Goal: Use online tool/utility: Utilize a website feature to perform a specific function

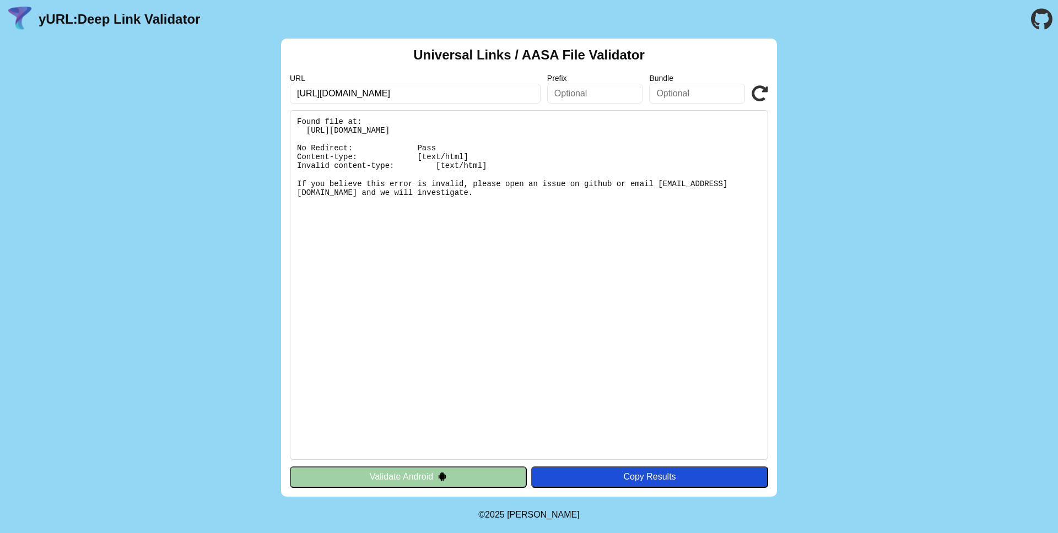
click at [439, 98] on input "[URL][DOMAIN_NAME]" at bounding box center [415, 94] width 251 height 20
click at [468, 97] on input "[URL][DOMAIN_NAME]" at bounding box center [415, 94] width 251 height 20
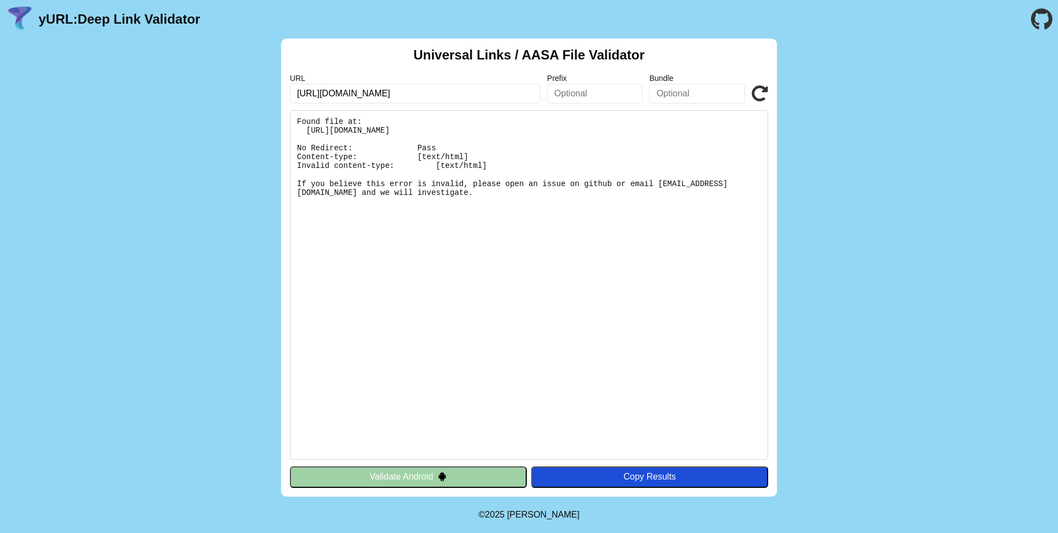
click at [468, 97] on input "[URL][DOMAIN_NAME]" at bounding box center [415, 94] width 251 height 20
paste input "/"
type input "[URL][DOMAIN_NAME]"
click at [764, 96] on icon at bounding box center [760, 93] width 17 height 17
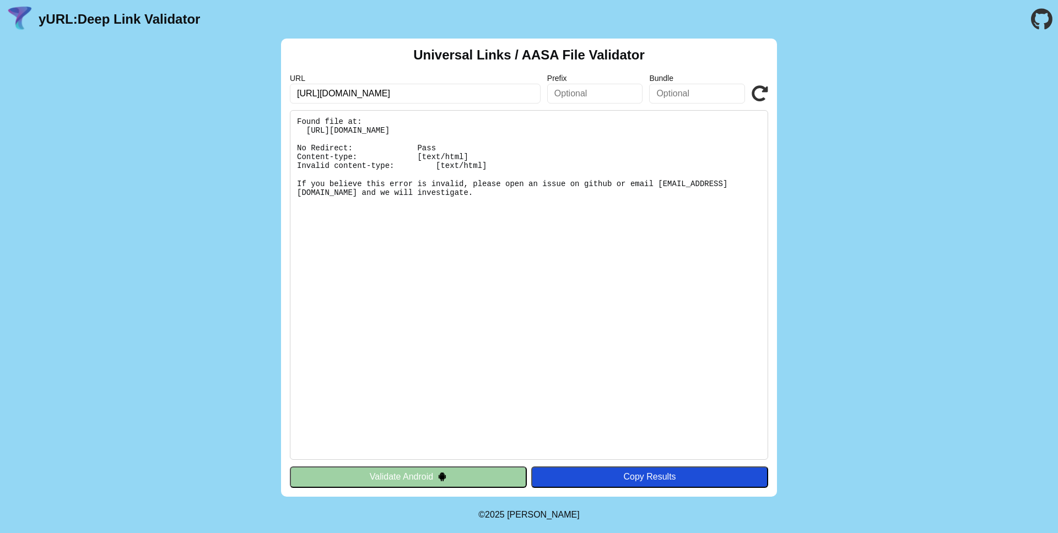
click at [486, 87] on input "[URL][DOMAIN_NAME]" at bounding box center [415, 94] width 251 height 20
paste input "mijn.star-shl.nl"
type input "https://mijn.star-shl.nl/"
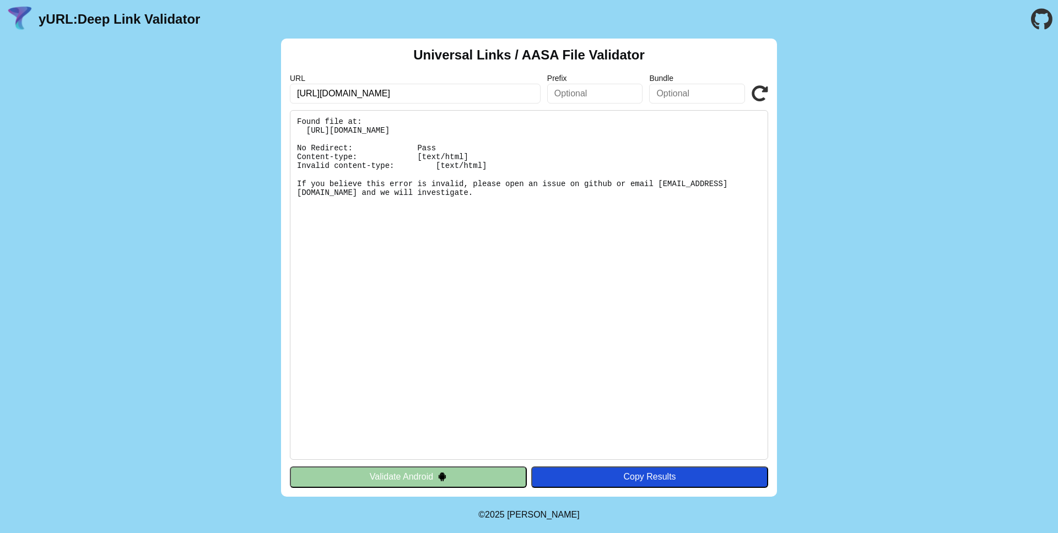
click at [759, 91] on icon at bounding box center [760, 93] width 17 height 17
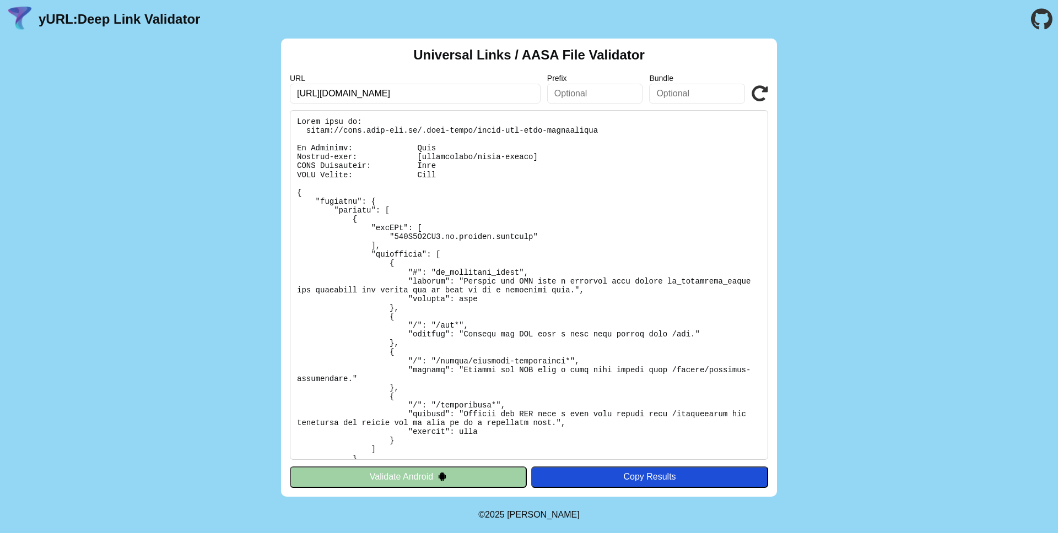
click at [447, 236] on pre at bounding box center [529, 285] width 478 height 350
drag, startPoint x: 445, startPoint y: 237, endPoint x: 533, endPoint y: 237, distance: 87.6
click at [533, 237] on pre at bounding box center [529, 285] width 478 height 350
copy pre "nl.starshl.carepath"
click at [399, 239] on pre at bounding box center [529, 285] width 478 height 350
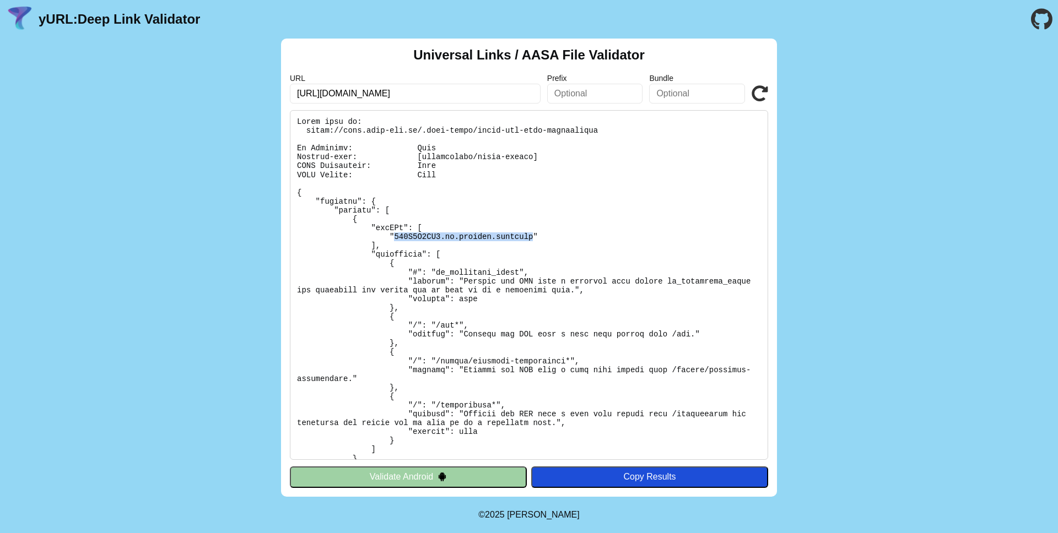
drag, startPoint x: 394, startPoint y: 236, endPoint x: 532, endPoint y: 237, distance: 137.2
click at [532, 237] on pre at bounding box center [529, 285] width 478 height 350
copy pre "664Z4P5QN7.nl.starshl.carepath"
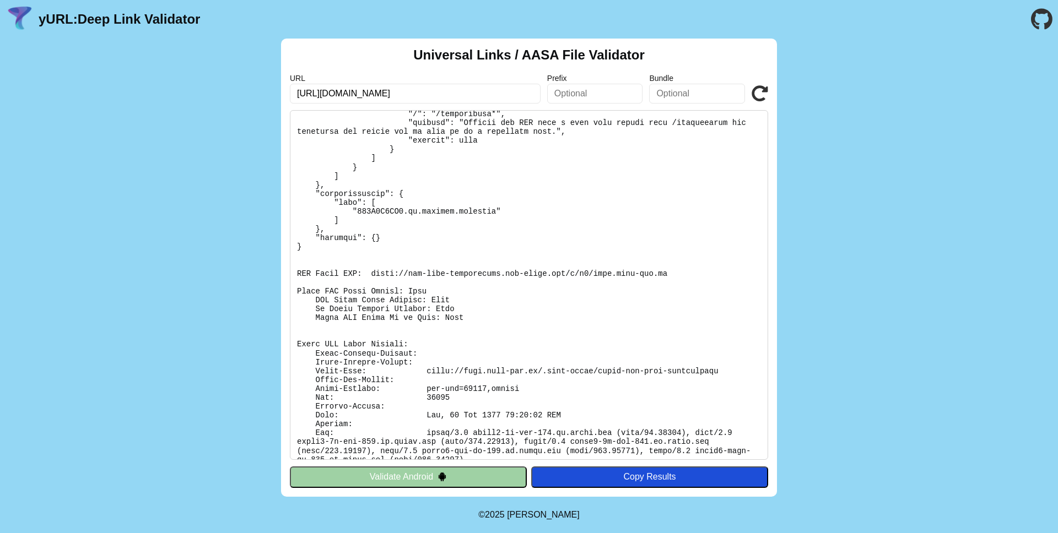
scroll to position [303, 0]
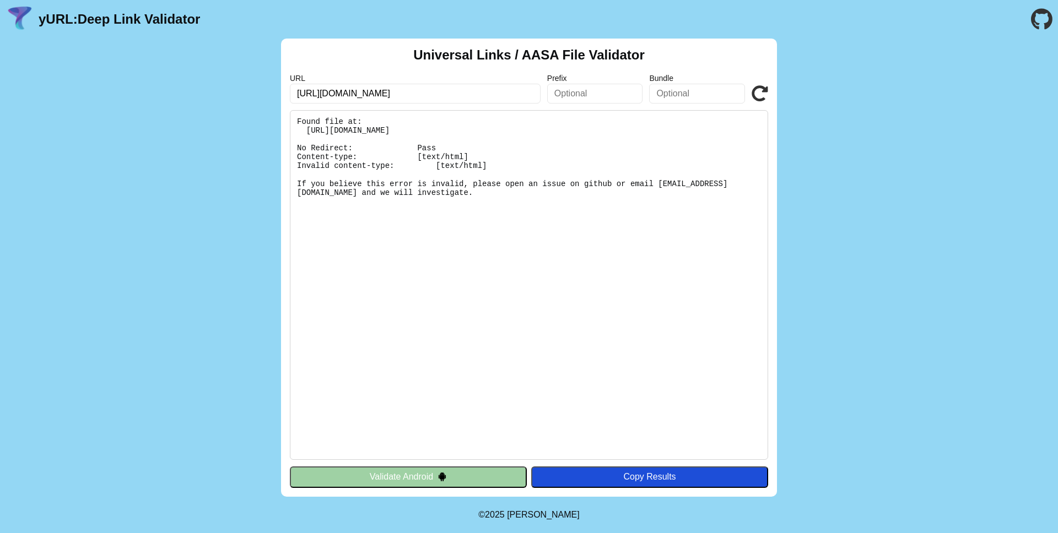
click at [768, 94] on div "Universal Links / AASA File Validator URL https://star-shl-qa.brightfish.app/ P…" at bounding box center [529, 268] width 496 height 458
click at [762, 94] on icon at bounding box center [760, 93] width 17 height 17
click at [401, 482] on button "Validate Android" at bounding box center [408, 477] width 237 height 21
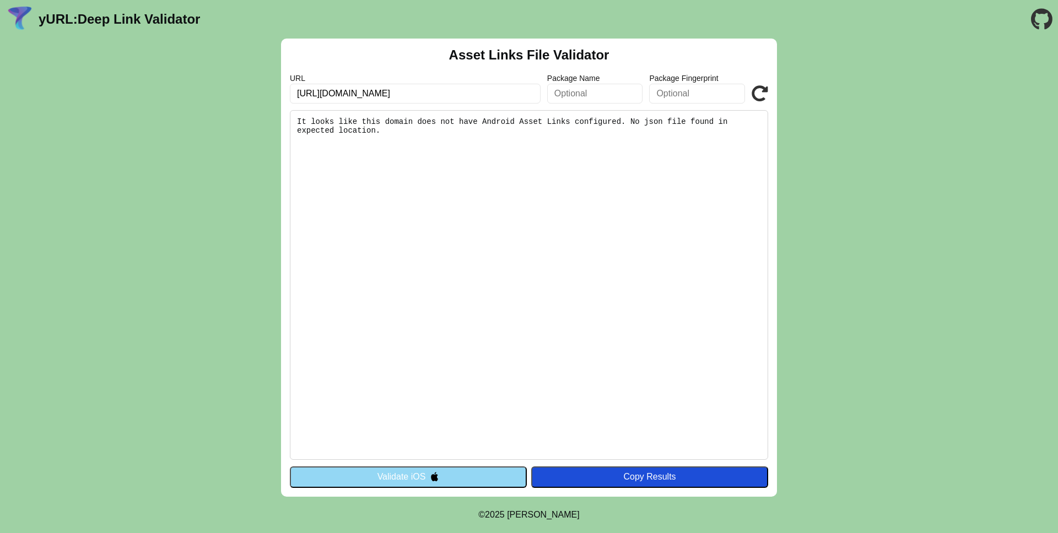
click at [369, 84] on input "https://star-shl-qa.brightfish.app/" at bounding box center [415, 94] width 251 height 20
click at [369, 84] on input "[URL][DOMAIN_NAME]" at bounding box center [415, 94] width 251 height 20
click at [408, 478] on button "Validate iOS" at bounding box center [408, 477] width 237 height 21
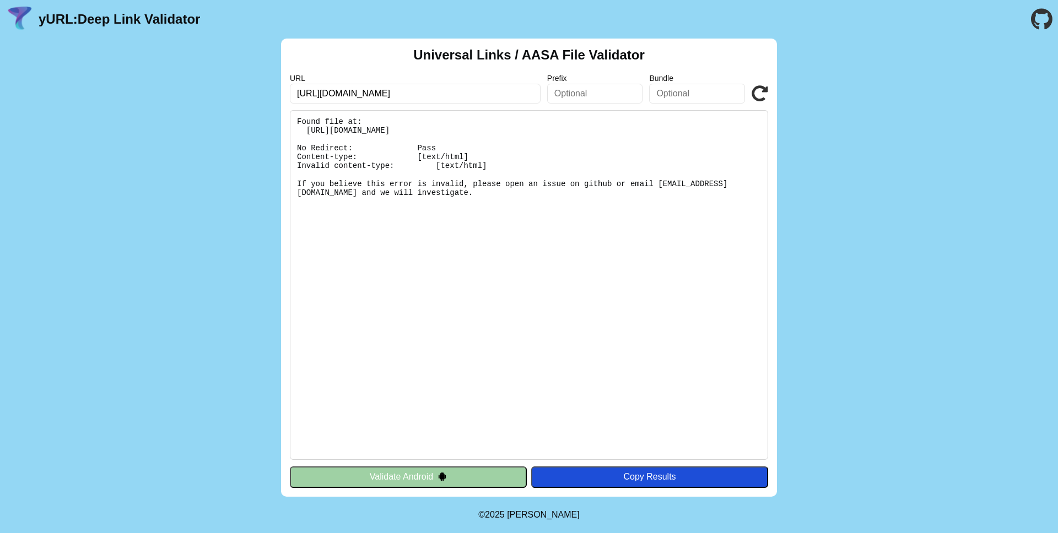
click at [512, 92] on input "[URL][DOMAIN_NAME]" at bounding box center [415, 94] width 251 height 20
paste input "[DOMAIN_NAME]"
type input "[URL][DOMAIN_NAME]"
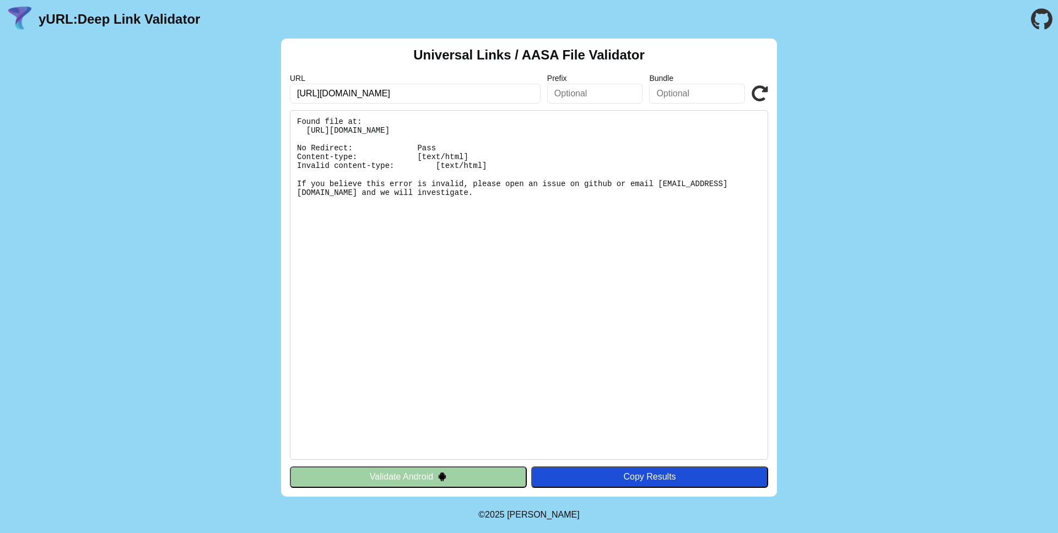
click at [764, 99] on icon at bounding box center [760, 93] width 17 height 17
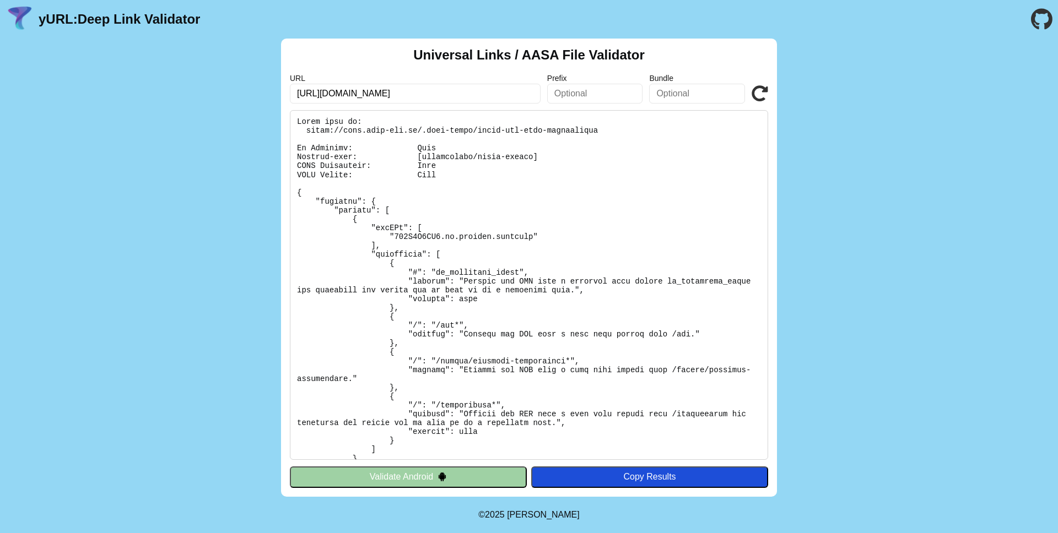
click at [401, 477] on button "Validate Android" at bounding box center [408, 477] width 237 height 21
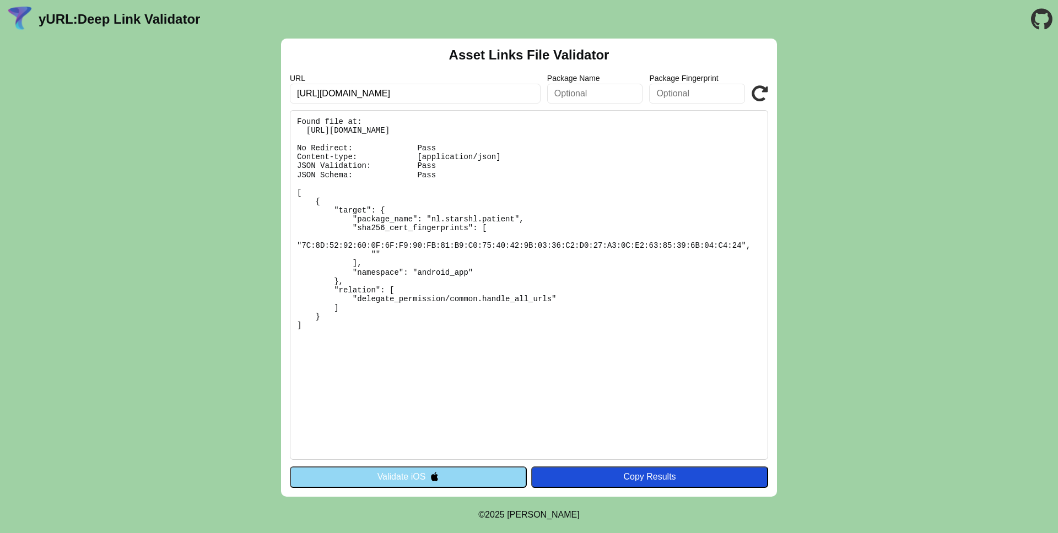
click at [355, 475] on button "Validate iOS" at bounding box center [408, 477] width 237 height 21
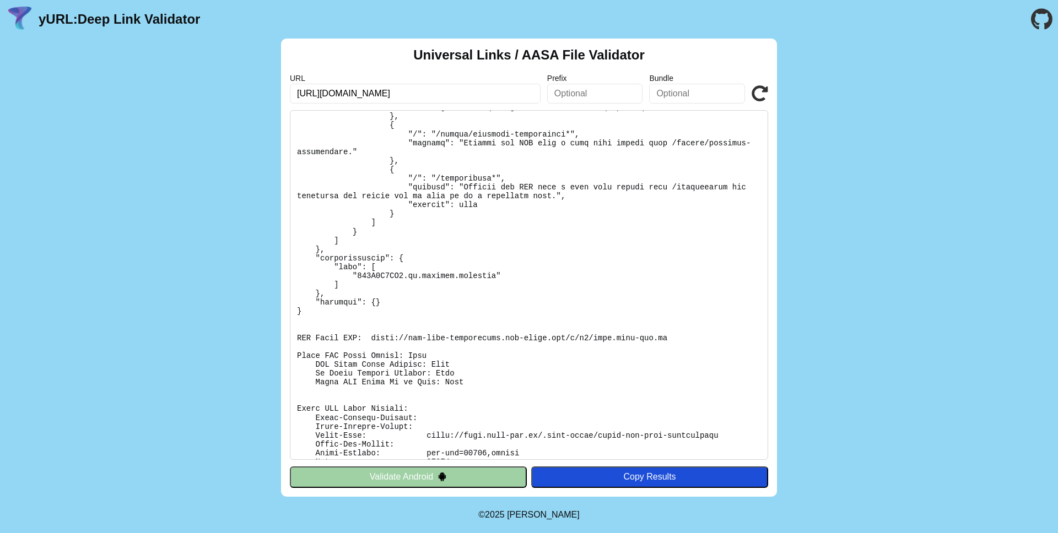
scroll to position [303, 0]
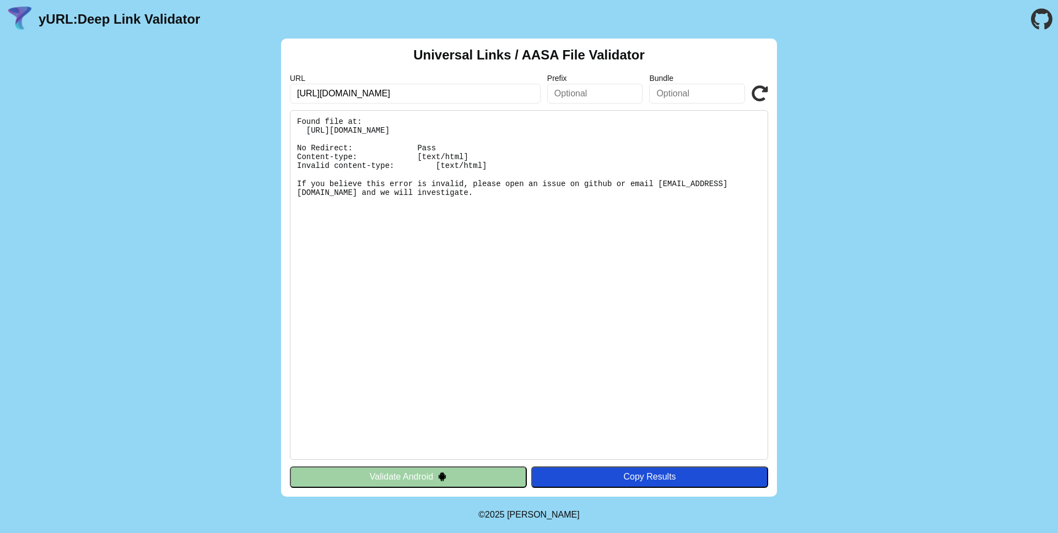
click at [764, 91] on icon at bounding box center [760, 93] width 17 height 17
click at [759, 95] on icon at bounding box center [760, 93] width 17 height 17
